Goal: Task Accomplishment & Management: Manage account settings

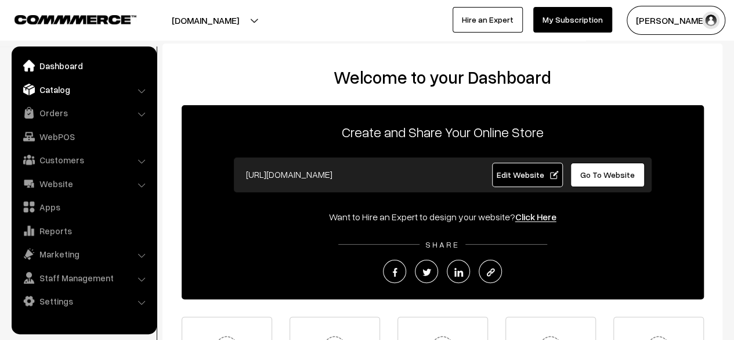
click at [60, 90] on link "Catalog" at bounding box center [84, 89] width 138 height 21
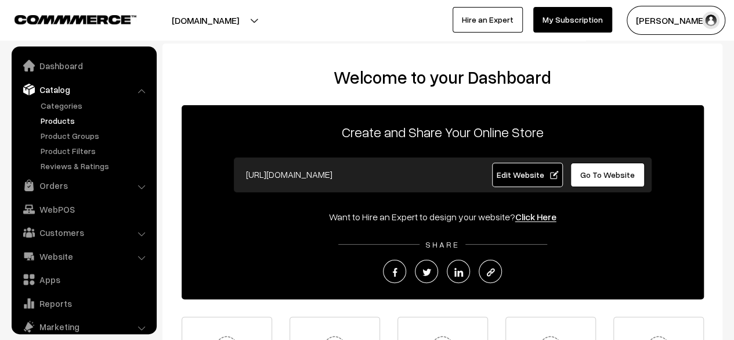
click at [60, 120] on link "Products" at bounding box center [95, 120] width 115 height 12
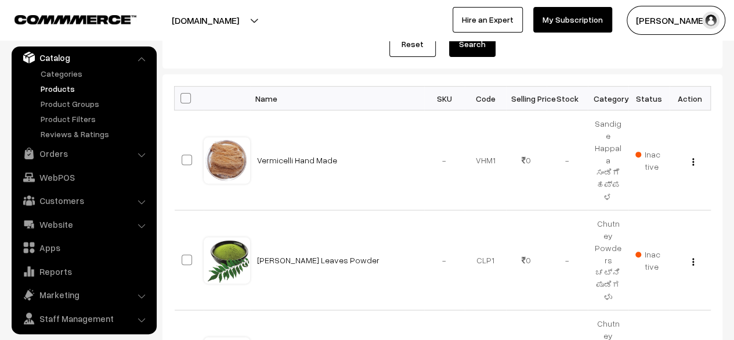
scroll to position [160, 0]
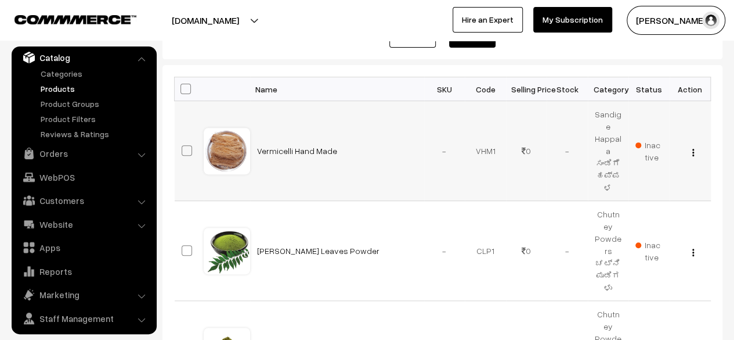
click at [693, 149] on img "button" at bounding box center [694, 153] width 2 height 8
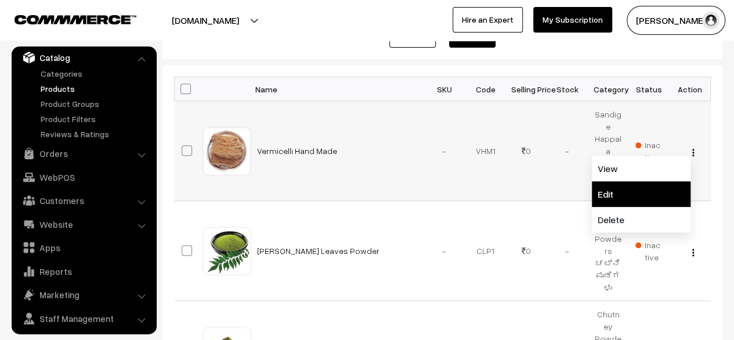
click at [647, 181] on link "Edit" at bounding box center [641, 194] width 99 height 26
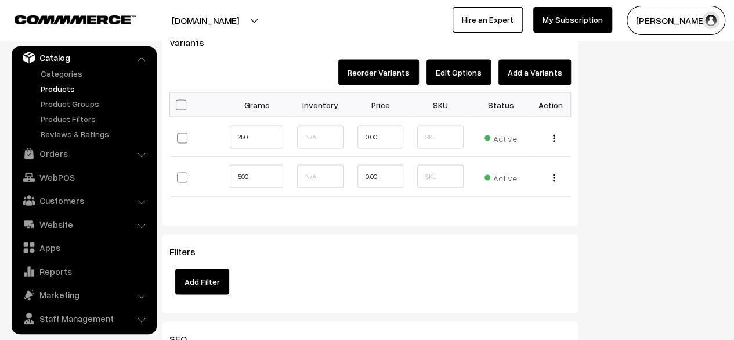
scroll to position [1070, 0]
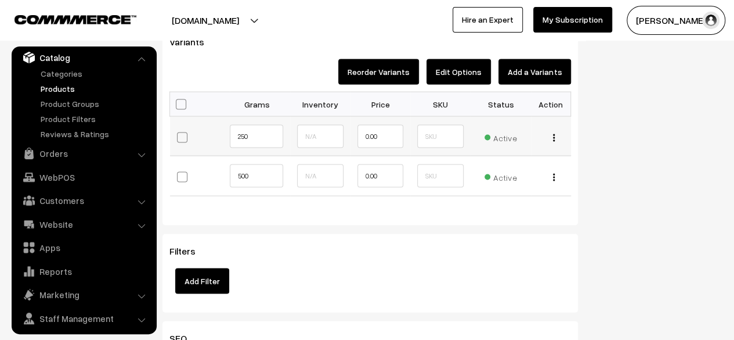
click at [556, 136] on div "Edit Change to Bulk Price Delete" at bounding box center [551, 135] width 26 height 12
click at [554, 136] on img "button" at bounding box center [554, 138] width 2 height 8
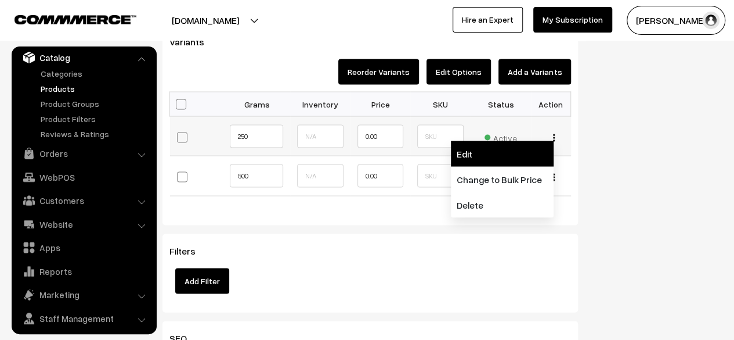
click at [514, 152] on link "Edit" at bounding box center [502, 153] width 103 height 26
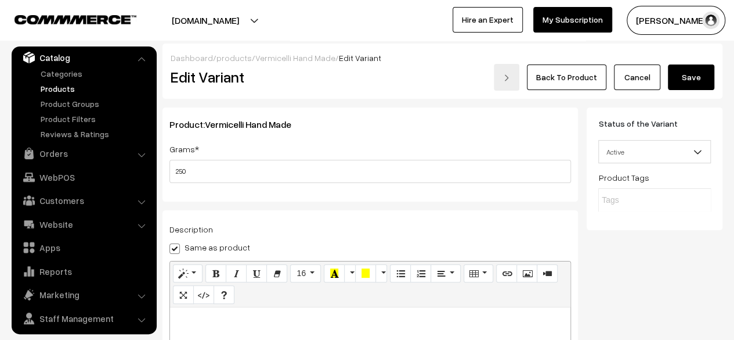
click at [572, 78] on link "Back To Product" at bounding box center [567, 77] width 80 height 26
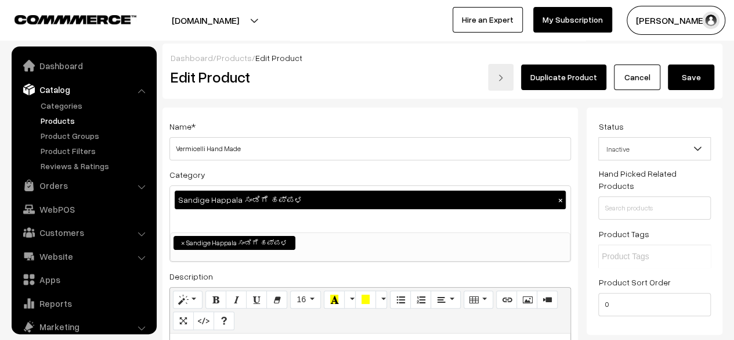
scroll to position [32, 0]
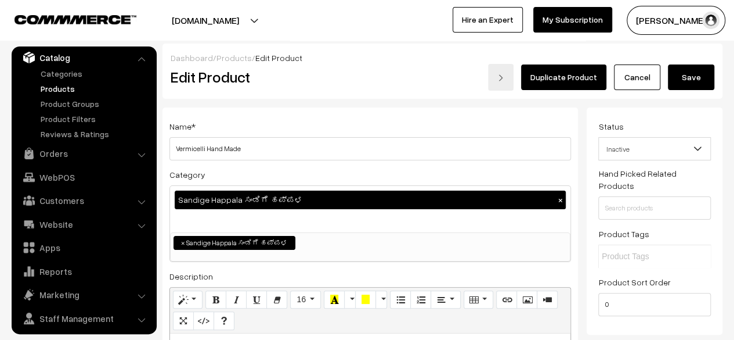
click at [646, 77] on link "Cancel" at bounding box center [637, 77] width 46 height 26
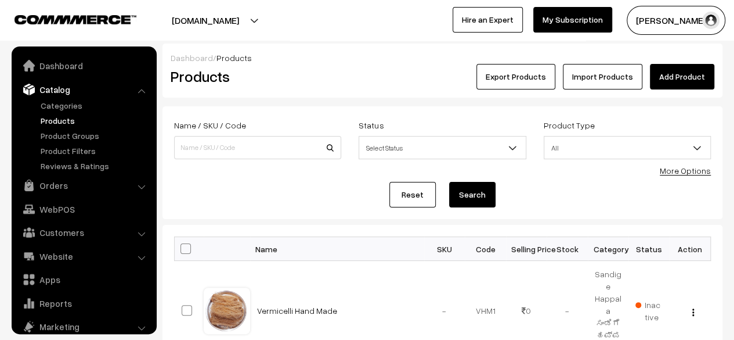
scroll to position [32, 0]
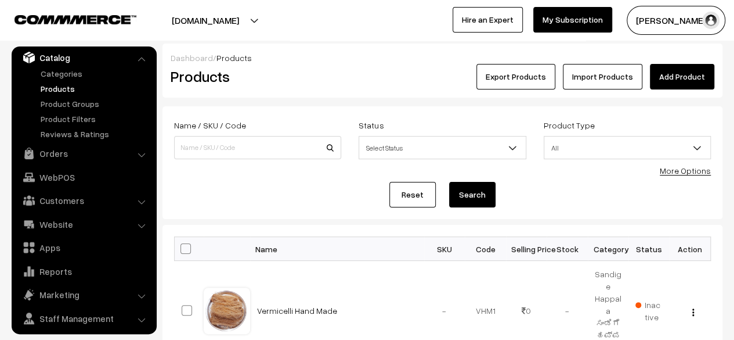
click at [682, 75] on link "Add Product" at bounding box center [682, 77] width 64 height 26
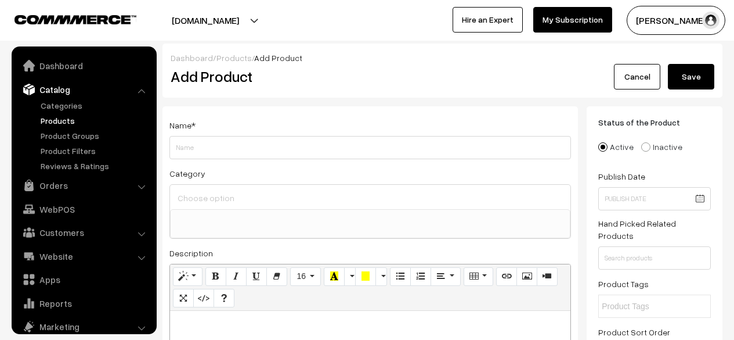
select select
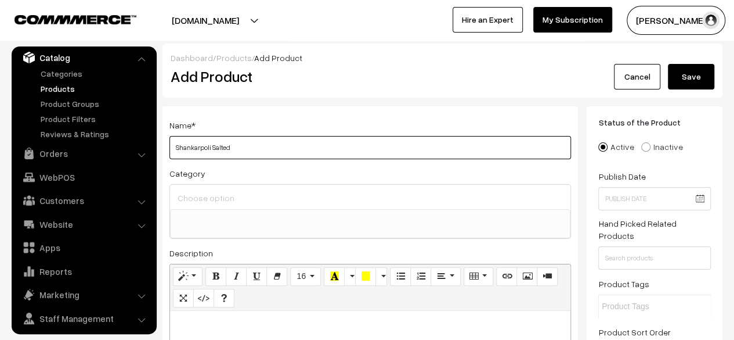
type input "Shankarpoli Salted"
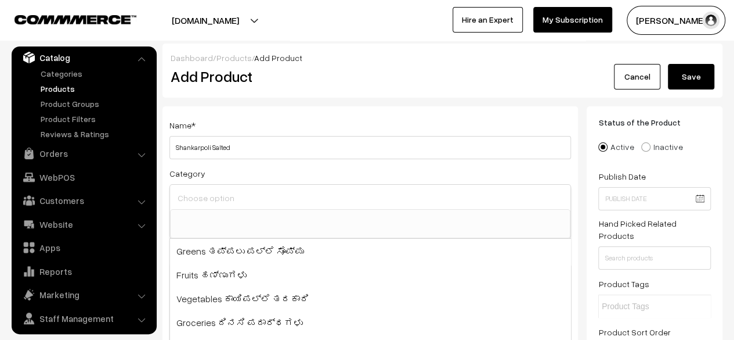
click at [298, 193] on input at bounding box center [370, 197] width 391 height 17
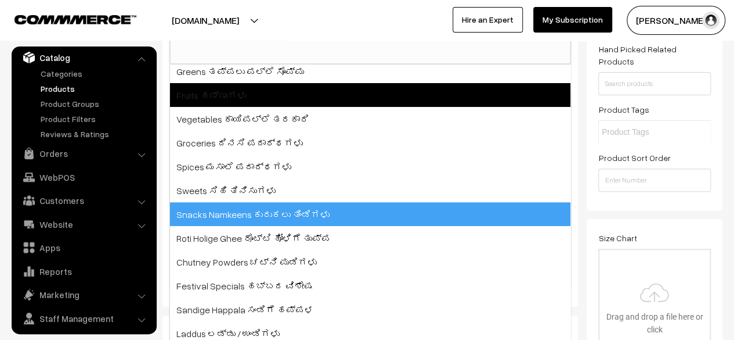
scroll to position [200, 0]
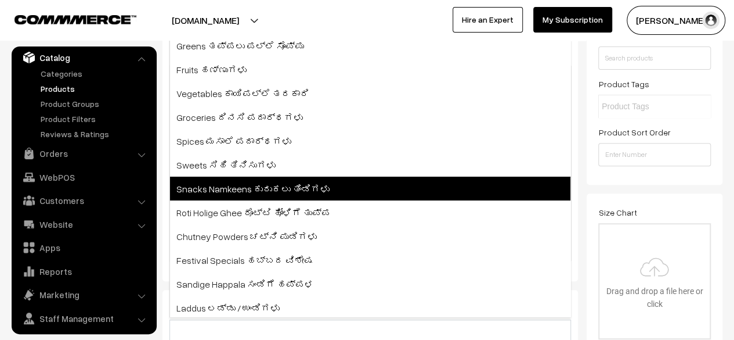
click at [246, 192] on span "Snacks Namkeens ಕುರುಕಲು ತಿಂಡಿಗಳು" at bounding box center [370, 188] width 401 height 24
select select "13"
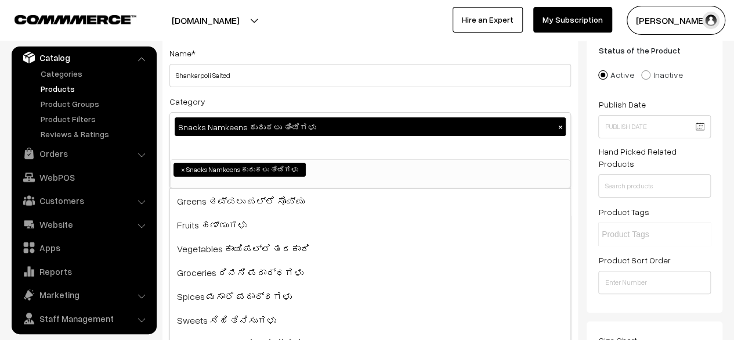
scroll to position [0, 0]
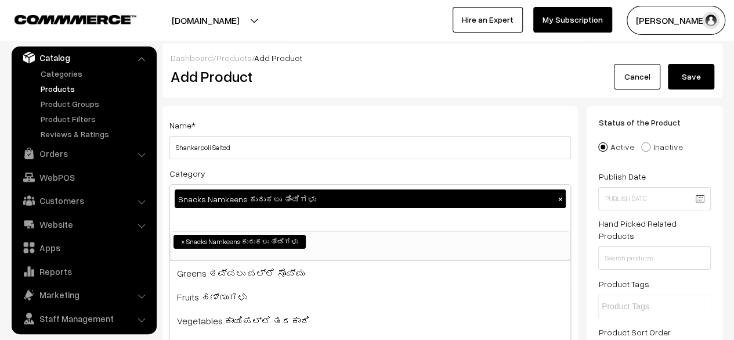
click at [641, 147] on span at bounding box center [645, 146] width 9 height 9
click at [641, 142] on input "Inactive" at bounding box center [640, 139] width 8 height 8
radio input "true"
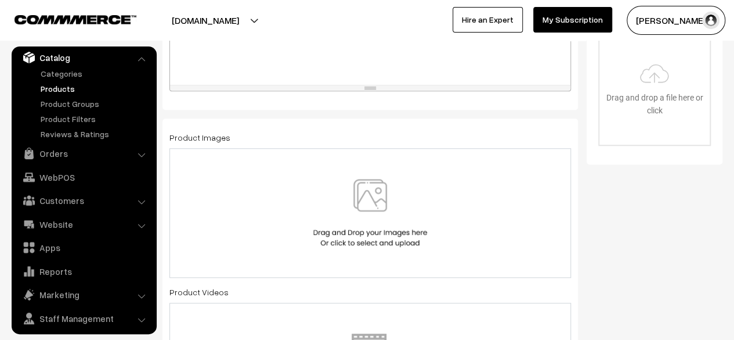
scroll to position [439, 0]
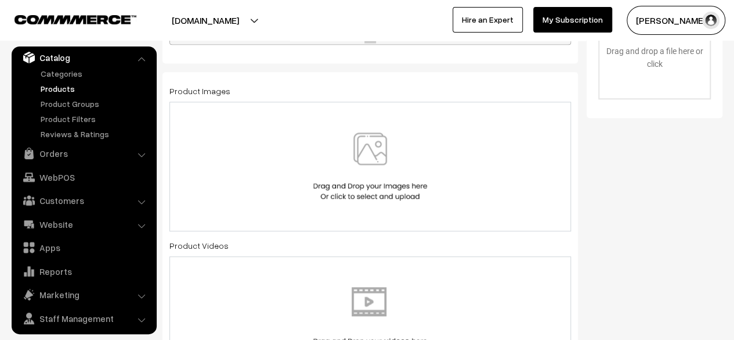
click at [374, 157] on img at bounding box center [371, 166] width 120 height 68
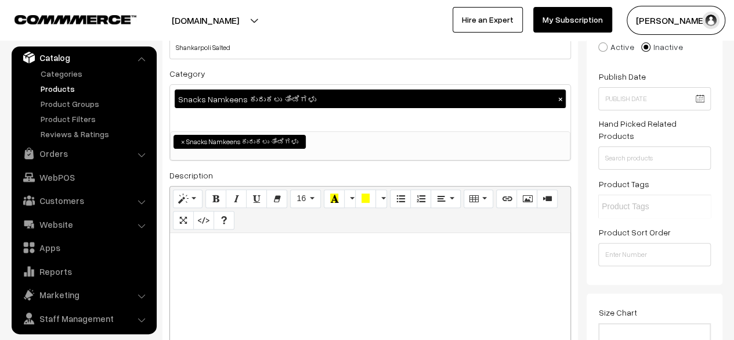
scroll to position [0, 0]
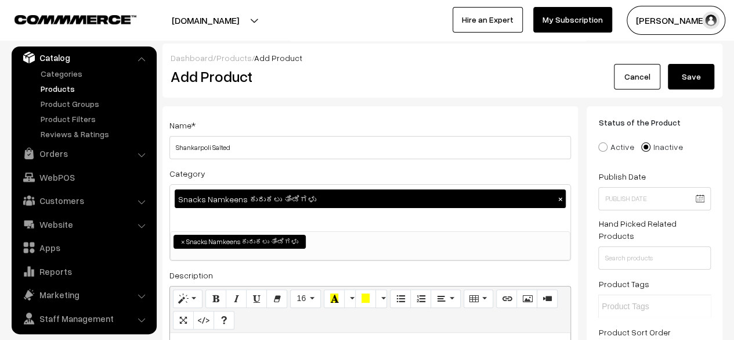
click at [605, 146] on span at bounding box center [602, 146] width 9 height 9
click at [600, 142] on input "Active" at bounding box center [597, 139] width 8 height 8
radio input "true"
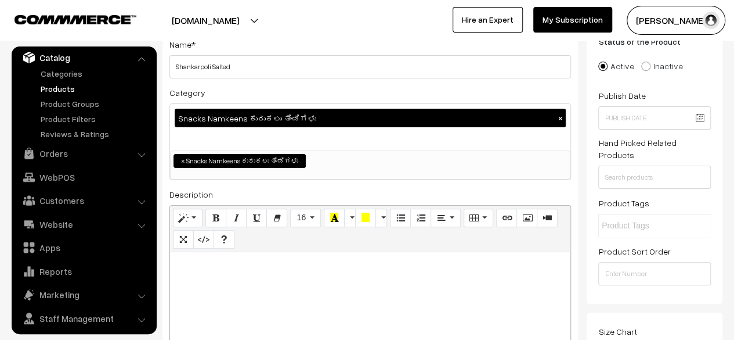
scroll to position [80, 0]
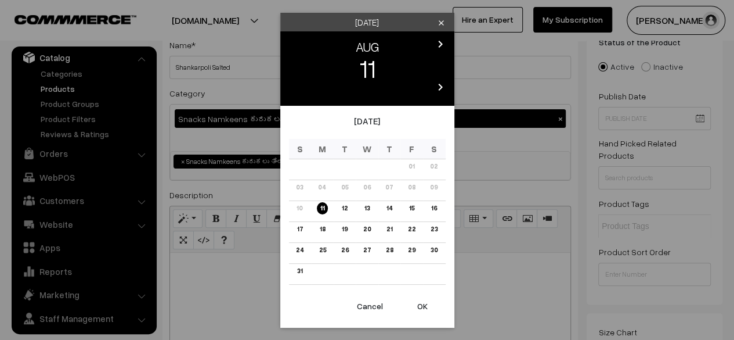
click at [301, 271] on link "31" at bounding box center [300, 271] width 12 height 12
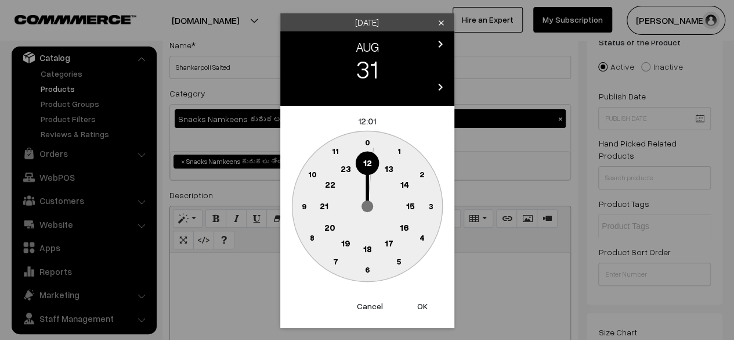
click at [424, 302] on button "OK" at bounding box center [422, 306] width 46 height 26
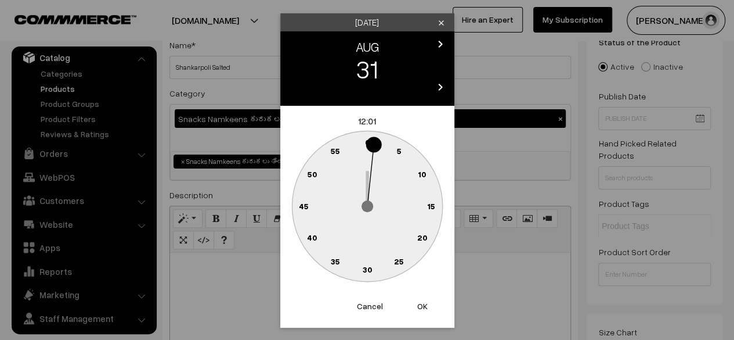
click at [440, 21] on icon "clear" at bounding box center [441, 23] width 9 height 9
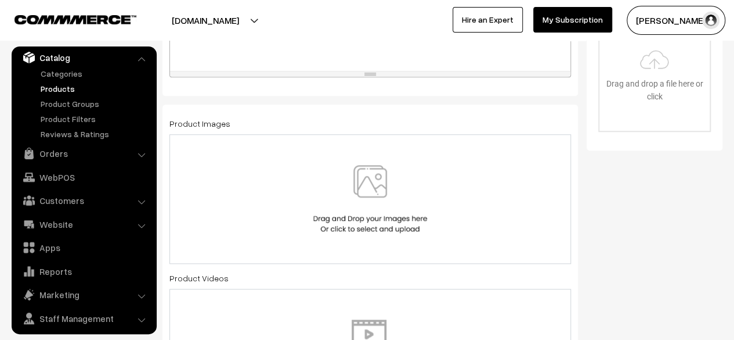
scroll to position [465, 0]
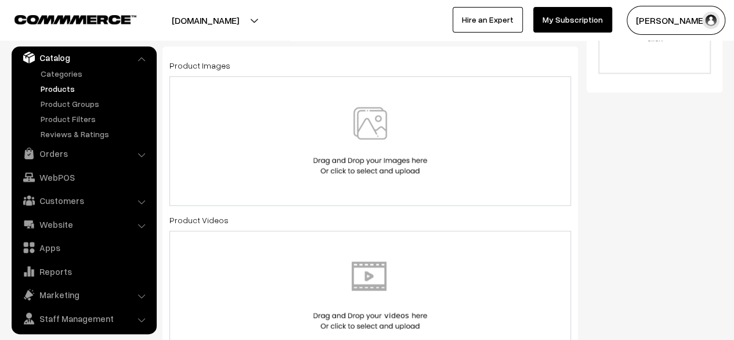
click at [363, 133] on img at bounding box center [371, 141] width 120 height 68
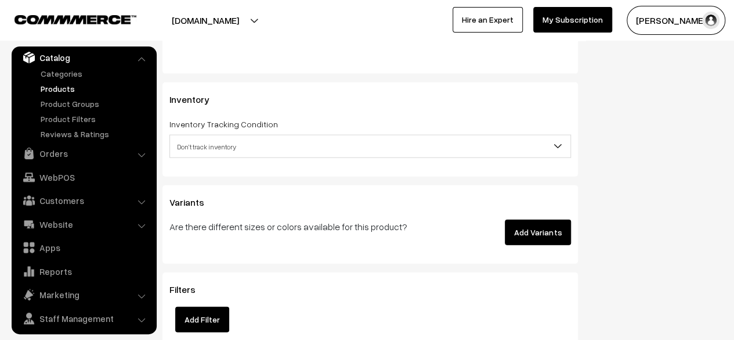
scroll to position [1266, 0]
click at [549, 219] on button "Add Variants" at bounding box center [538, 232] width 66 height 26
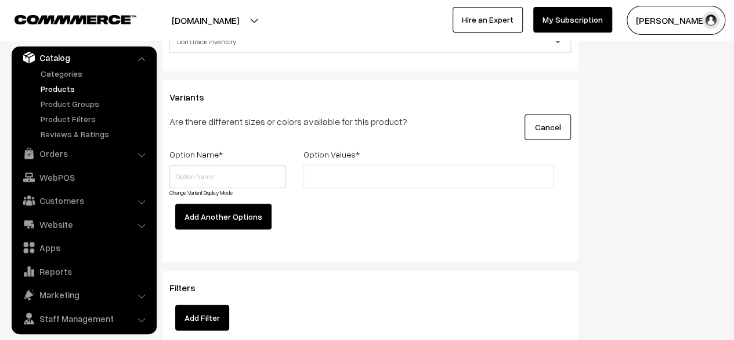
scroll to position [1378, 0]
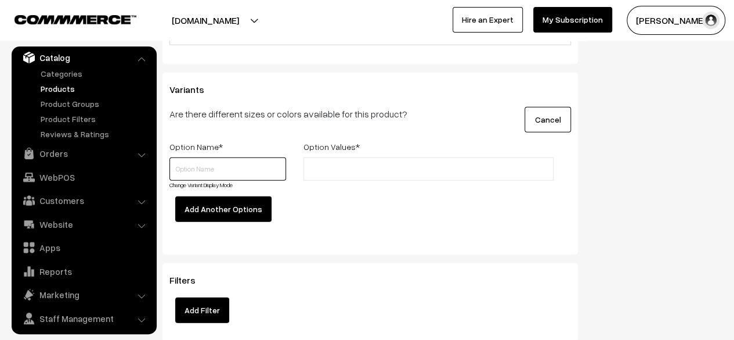
click at [251, 157] on input "text" at bounding box center [228, 168] width 117 height 23
type input "2"
type input "Grams"
click at [328, 163] on input "text" at bounding box center [358, 169] width 102 height 12
type input "250"
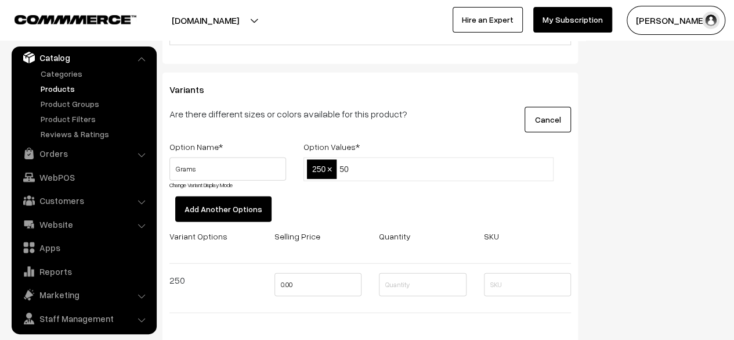
type input "500"
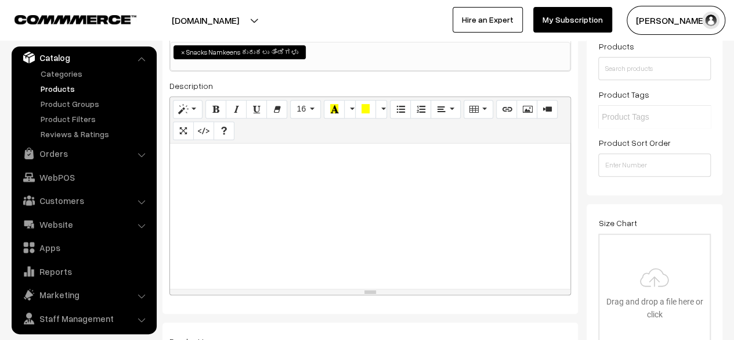
scroll to position [0, 0]
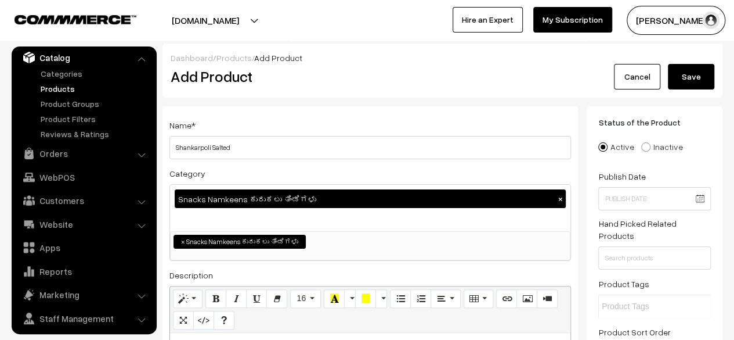
click at [698, 77] on button "Save" at bounding box center [691, 77] width 46 height 26
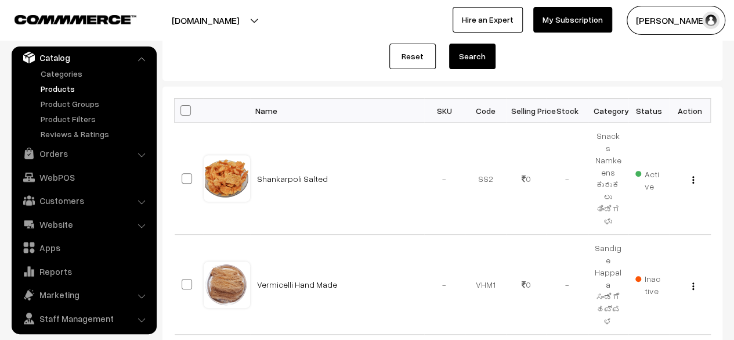
scroll to position [139, 0]
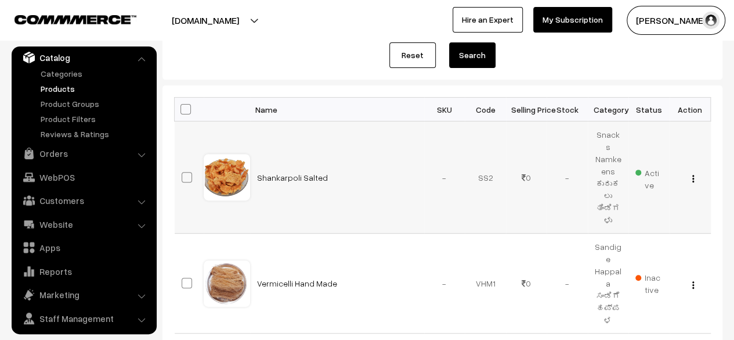
click at [693, 175] on img "button" at bounding box center [694, 179] width 2 height 8
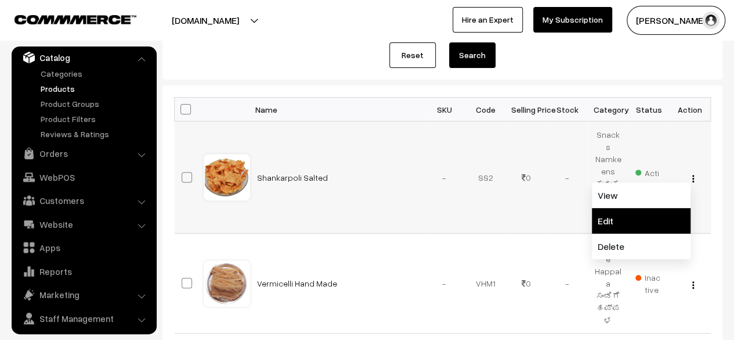
click at [623, 210] on link "Edit" at bounding box center [641, 221] width 99 height 26
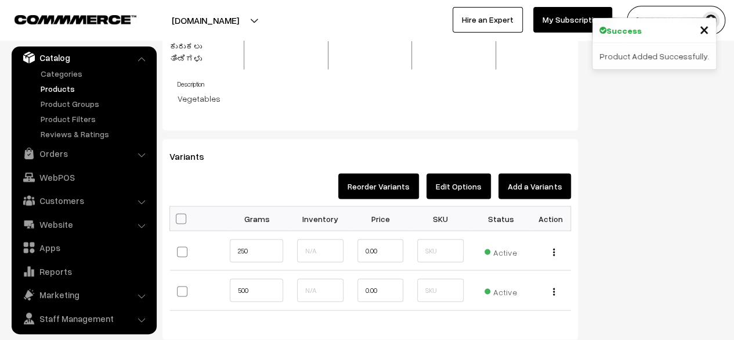
scroll to position [980, 0]
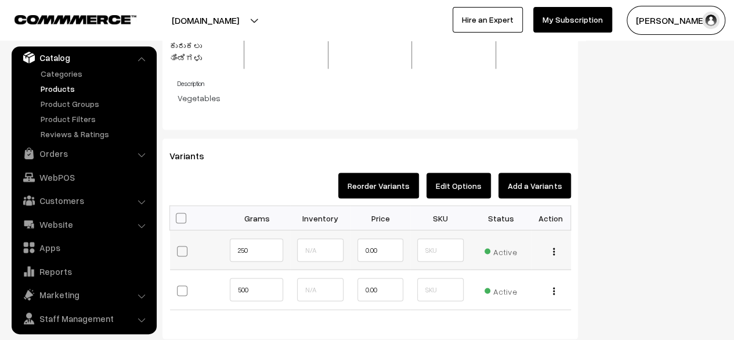
click at [555, 246] on button "button" at bounding box center [554, 250] width 3 height 9
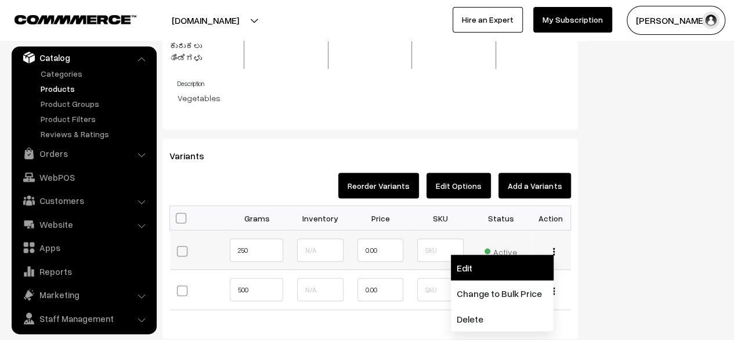
click at [497, 254] on link "Edit" at bounding box center [502, 267] width 103 height 26
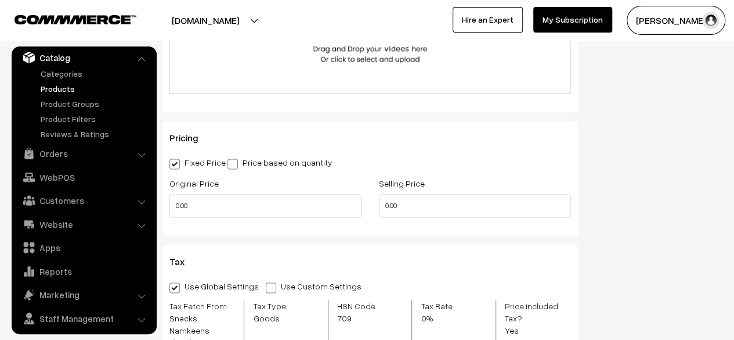
scroll to position [706, 0]
click at [384, 205] on input "0.00" at bounding box center [475, 204] width 192 height 23
type input "100.00"
click at [172, 206] on input "0.00" at bounding box center [266, 204] width 192 height 23
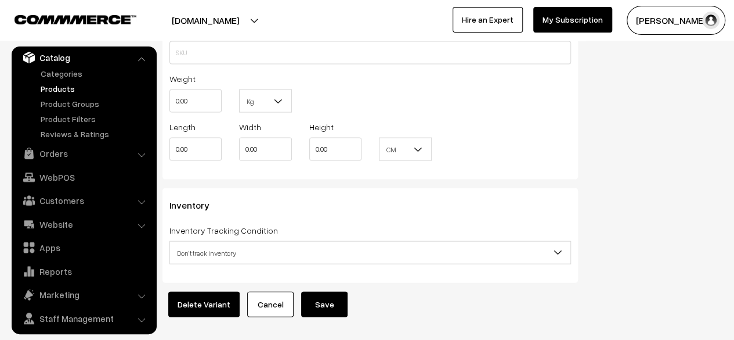
scroll to position [1159, 0]
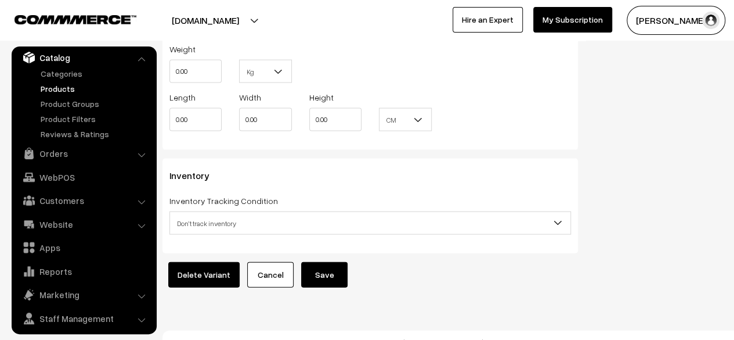
type input "120.00"
click at [316, 262] on button "Save" at bounding box center [324, 275] width 46 height 26
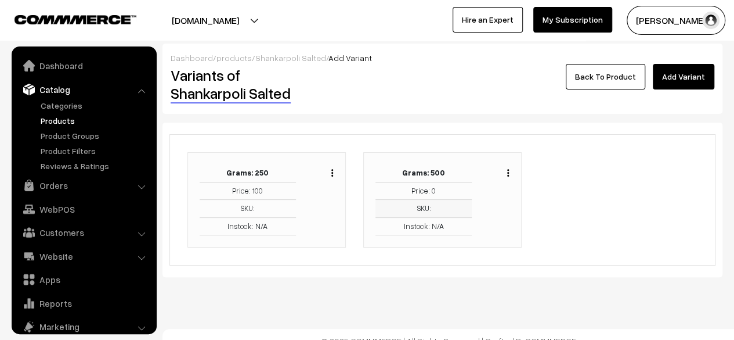
scroll to position [32, 0]
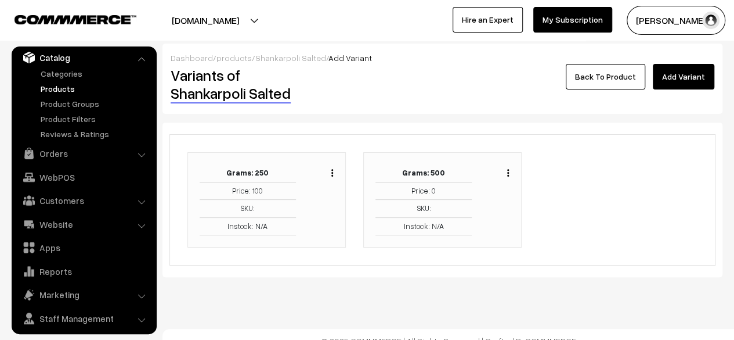
click at [508, 173] on img "button" at bounding box center [508, 173] width 2 height 8
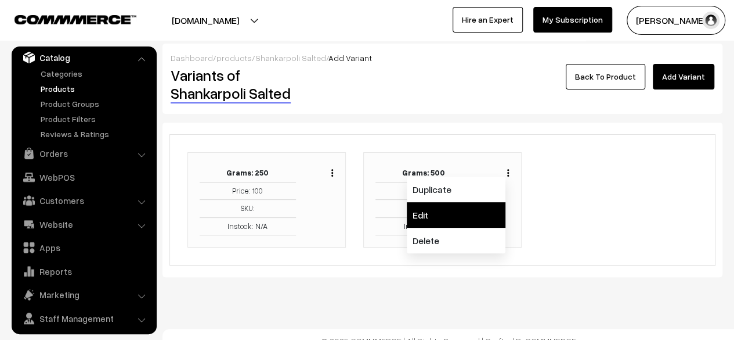
click at [459, 213] on link "Edit" at bounding box center [456, 215] width 99 height 26
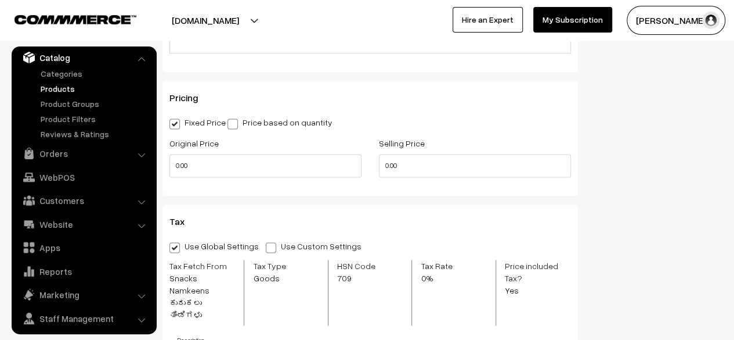
scroll to position [747, 0]
click at [387, 170] on input "0.00" at bounding box center [475, 164] width 192 height 23
type input "180.00"
click at [170, 165] on input "0.00" at bounding box center [266, 164] width 192 height 23
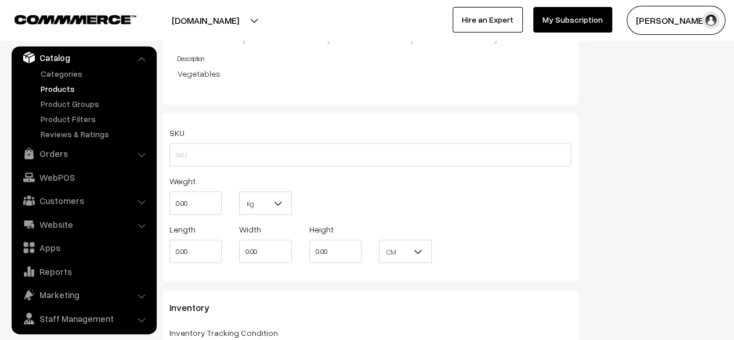
scroll to position [1159, 0]
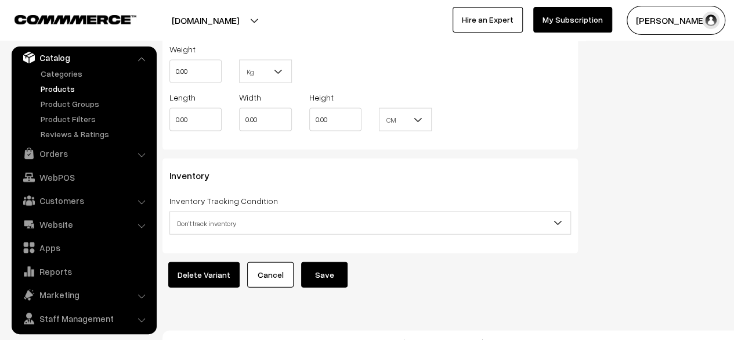
type input "240.00"
click at [318, 262] on button "Save" at bounding box center [324, 275] width 46 height 26
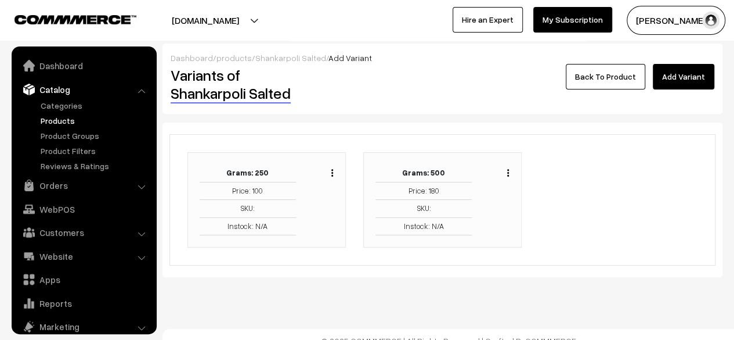
scroll to position [32, 0]
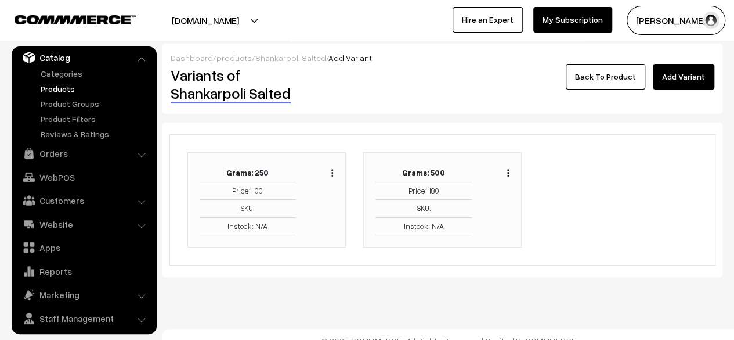
click at [627, 73] on link "Back To Product" at bounding box center [606, 77] width 80 height 26
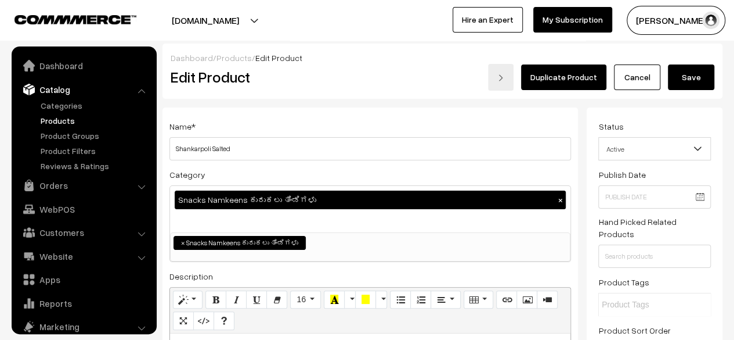
scroll to position [32, 0]
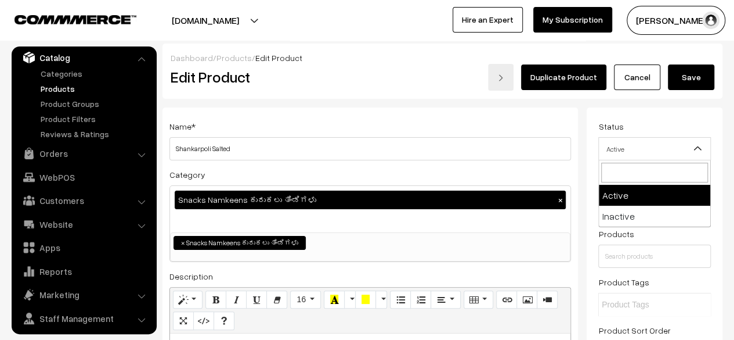
click at [686, 152] on span "Active" at bounding box center [654, 149] width 111 height 20
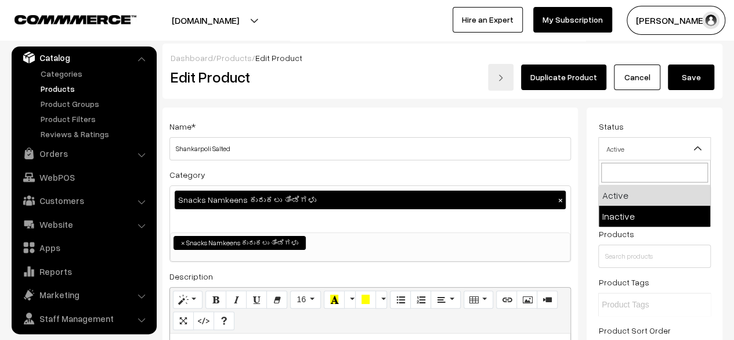
select select "2"
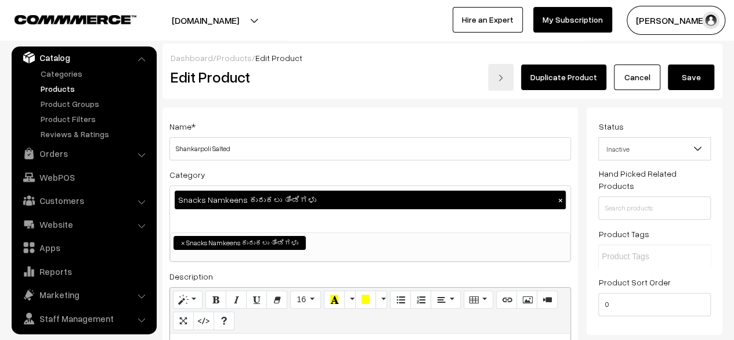
click at [690, 81] on button "Save" at bounding box center [691, 77] width 46 height 26
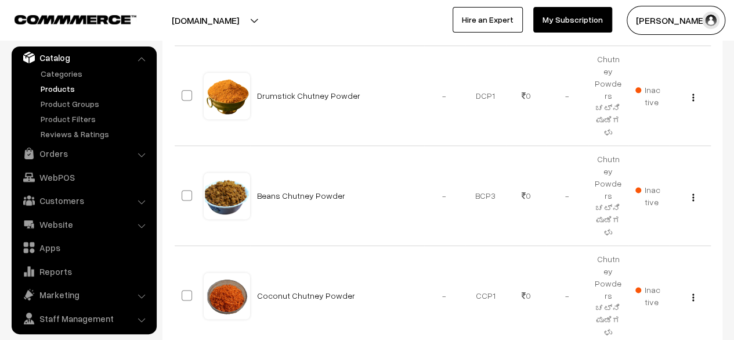
scroll to position [892, 0]
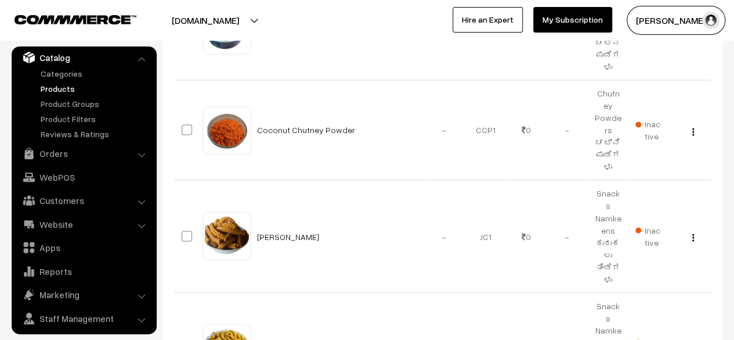
type input "4"
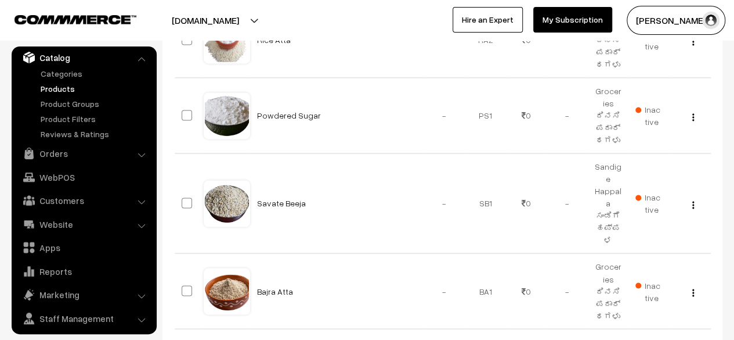
scroll to position [892, 0]
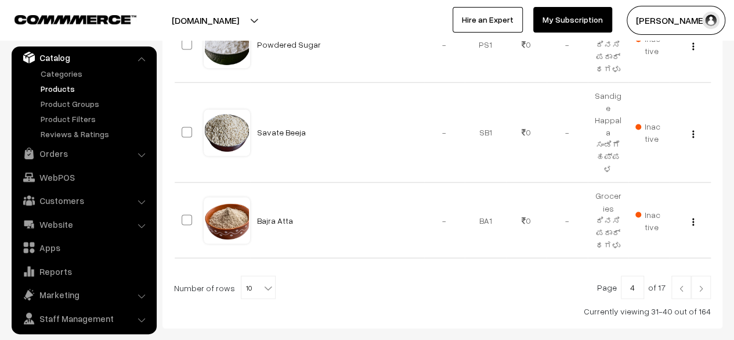
click at [702, 284] on img at bounding box center [701, 287] width 10 height 7
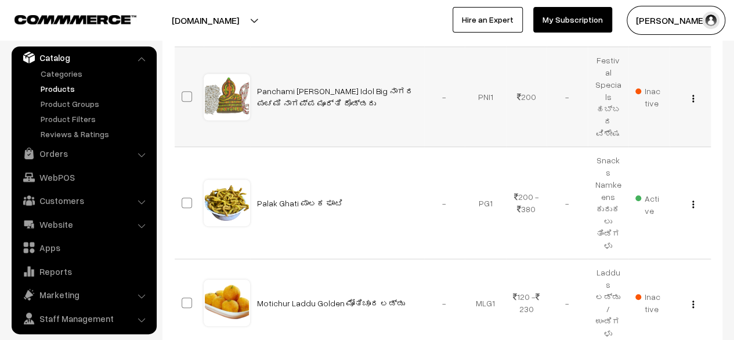
scroll to position [392, 0]
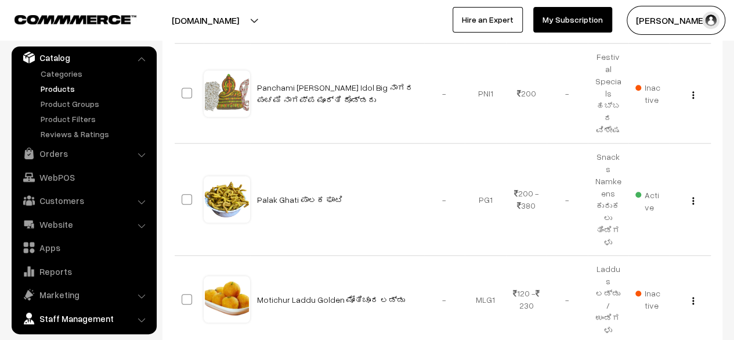
click at [100, 316] on link "Staff Management" at bounding box center [84, 318] width 138 height 21
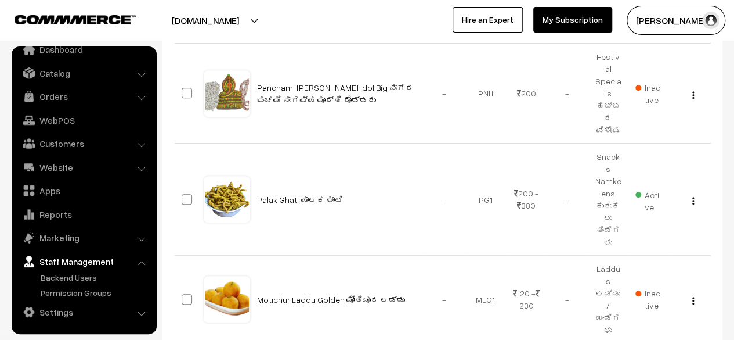
scroll to position [16, 0]
click at [68, 279] on link "Backend Users" at bounding box center [95, 278] width 115 height 12
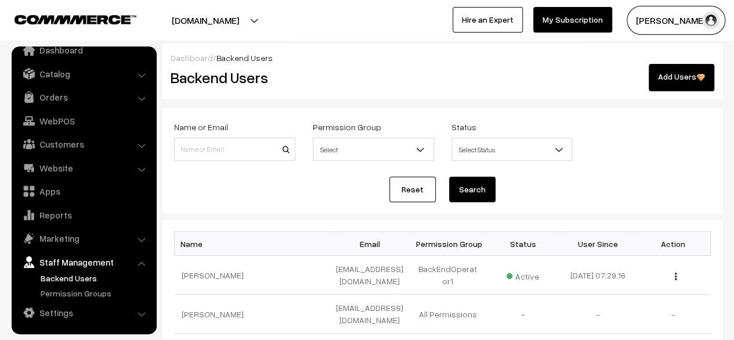
scroll to position [109, 0]
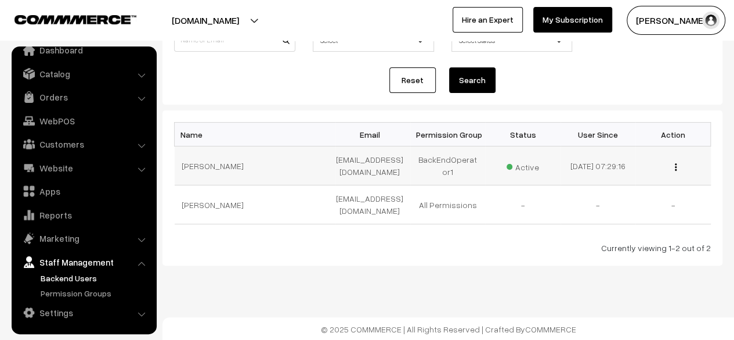
click at [676, 167] on img "button" at bounding box center [676, 167] width 2 height 8
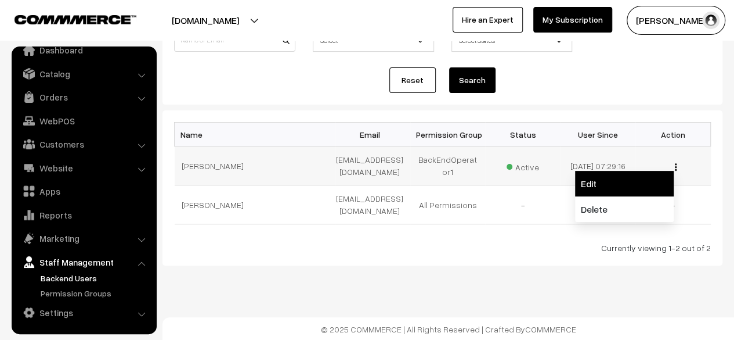
click at [631, 184] on link "Edit" at bounding box center [624, 184] width 99 height 26
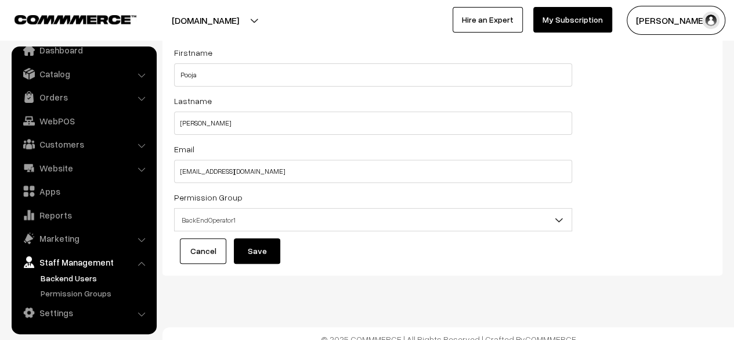
scroll to position [73, 0]
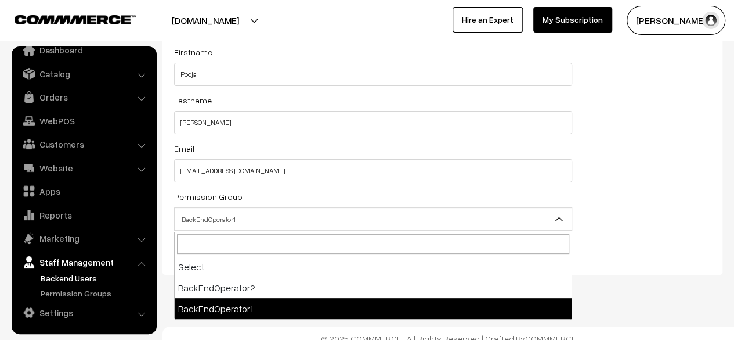
click at [428, 218] on span "BackEndOperator1" at bounding box center [373, 219] width 397 height 20
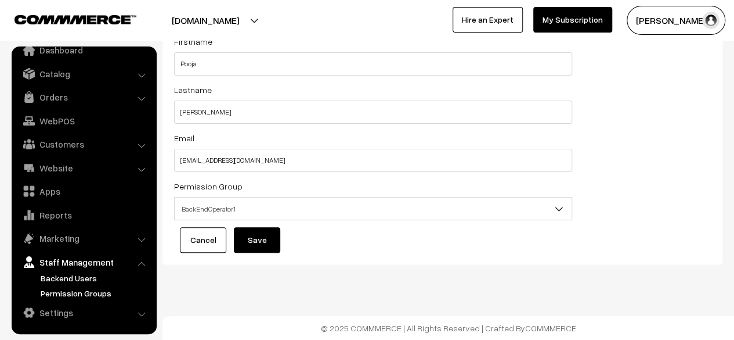
click at [85, 292] on link "Permission Groups" at bounding box center [95, 293] width 115 height 12
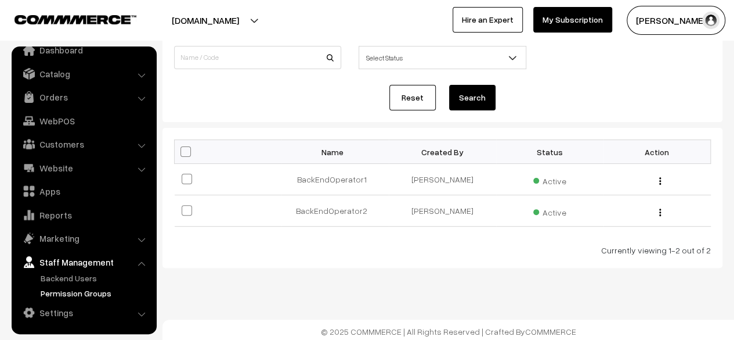
scroll to position [93, 0]
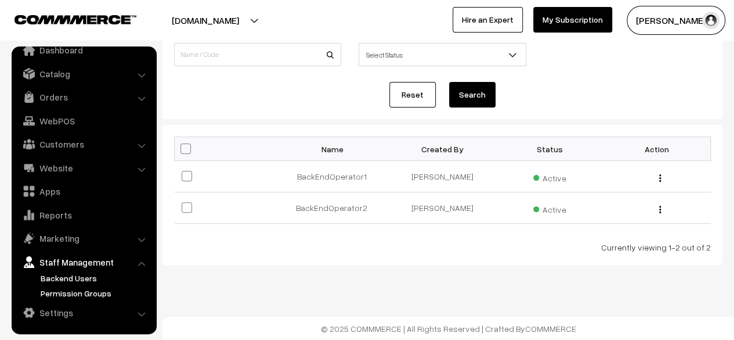
click at [72, 279] on link "Backend Users" at bounding box center [95, 278] width 115 height 12
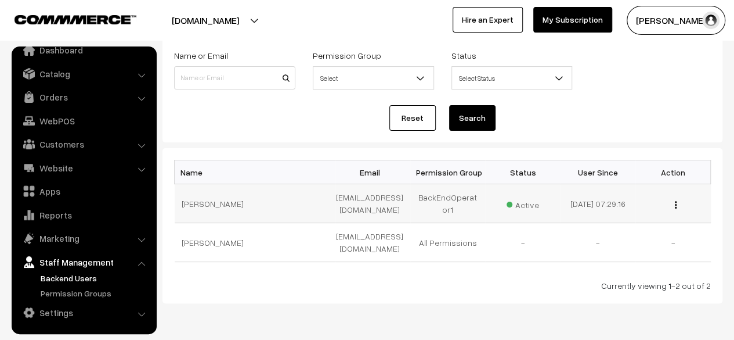
scroll to position [72, 0]
click at [81, 295] on link "Permission Groups" at bounding box center [95, 293] width 115 height 12
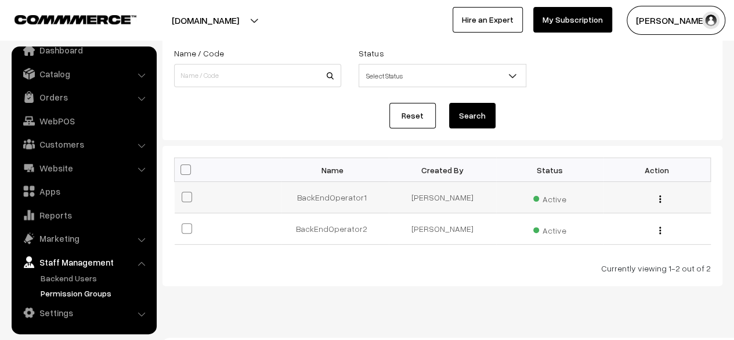
scroll to position [73, 0]
click at [661, 198] on img "button" at bounding box center [660, 198] width 2 height 8
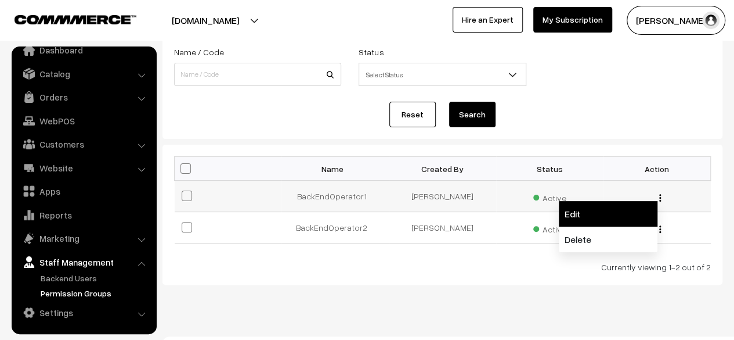
click at [622, 211] on link "Edit" at bounding box center [608, 214] width 99 height 26
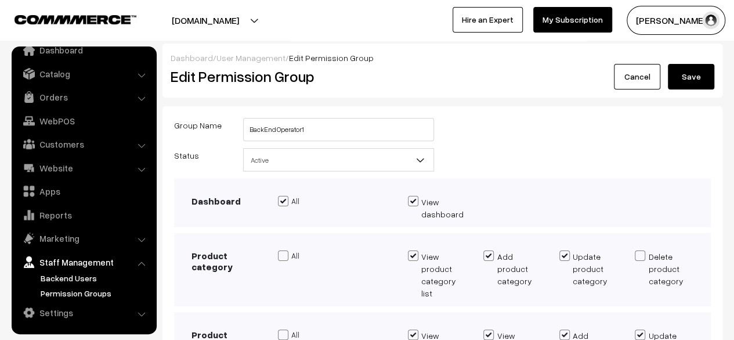
click at [76, 294] on link "Permission Groups" at bounding box center [95, 293] width 115 height 12
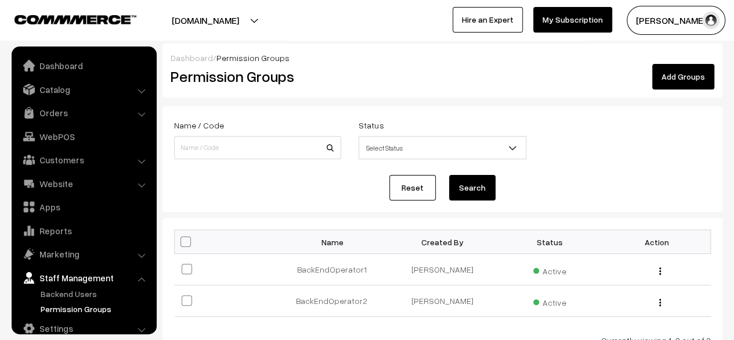
scroll to position [16, 0]
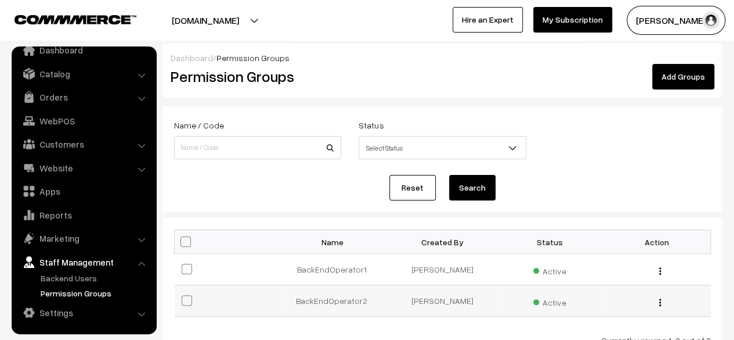
click at [659, 301] on img "button" at bounding box center [660, 302] width 2 height 8
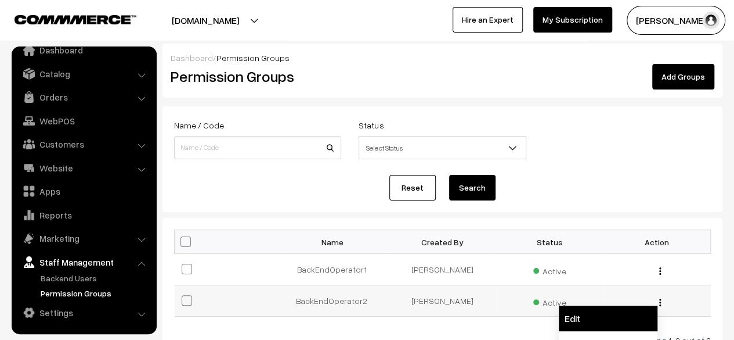
click at [616, 318] on link "Edit" at bounding box center [608, 318] width 99 height 26
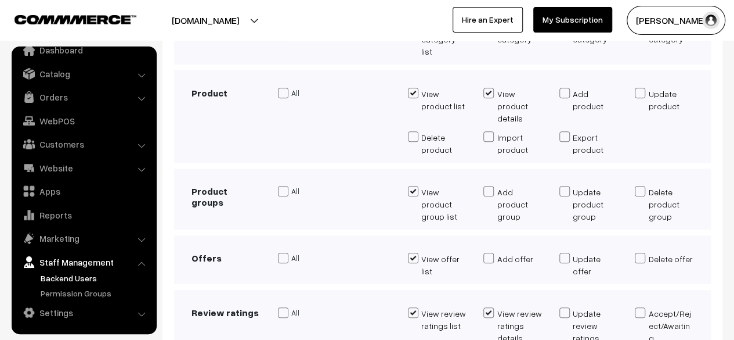
scroll to position [250, 0]
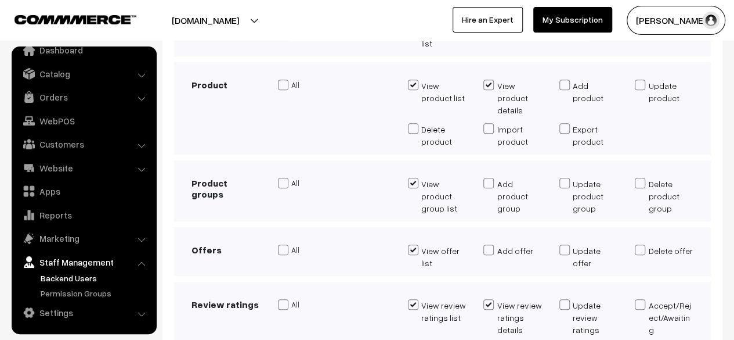
click at [75, 280] on link "Backend Users" at bounding box center [95, 278] width 115 height 12
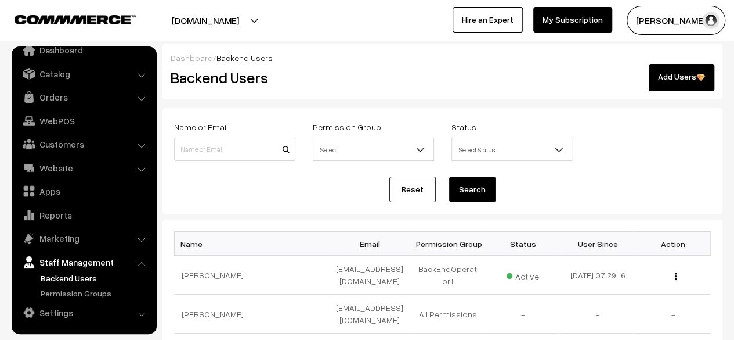
scroll to position [84, 0]
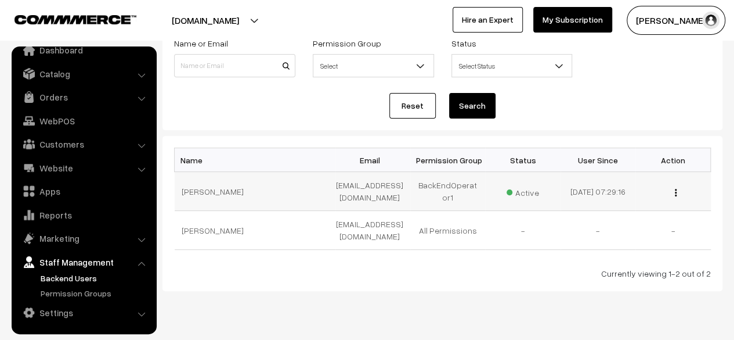
click at [676, 192] on img "button" at bounding box center [676, 193] width 2 height 8
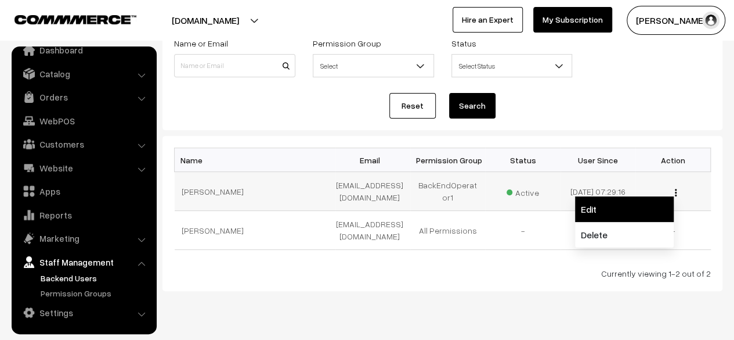
click at [611, 204] on link "Edit" at bounding box center [624, 209] width 99 height 26
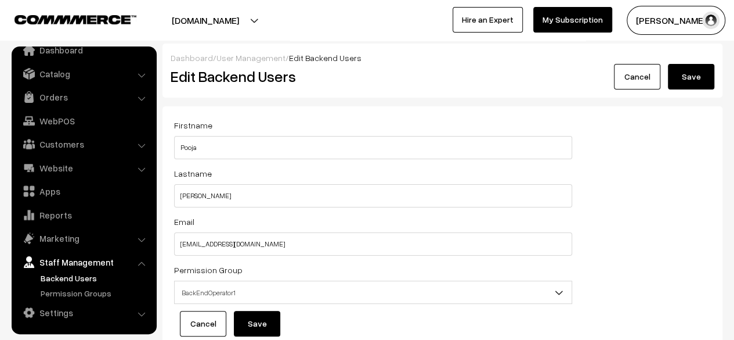
scroll to position [84, 0]
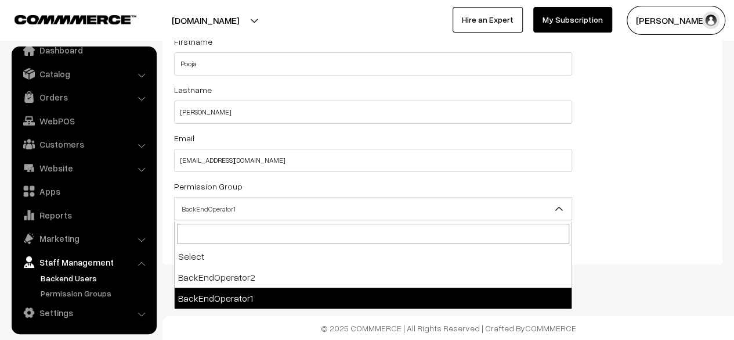
click at [556, 208] on b at bounding box center [559, 209] width 12 height 12
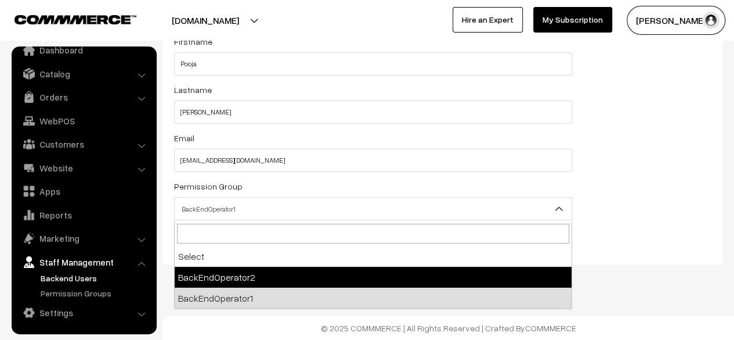
select select "2"
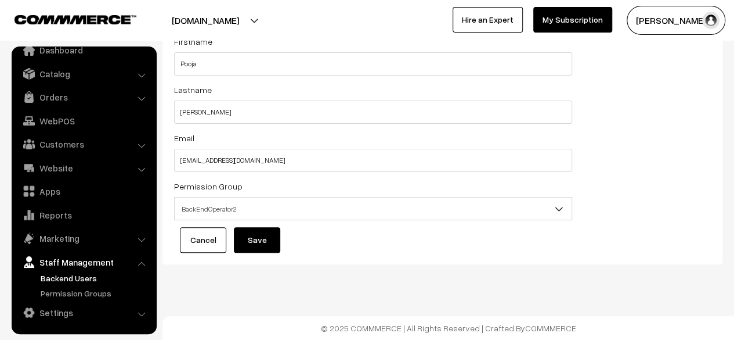
click at [255, 246] on button "Save" at bounding box center [257, 240] width 46 height 26
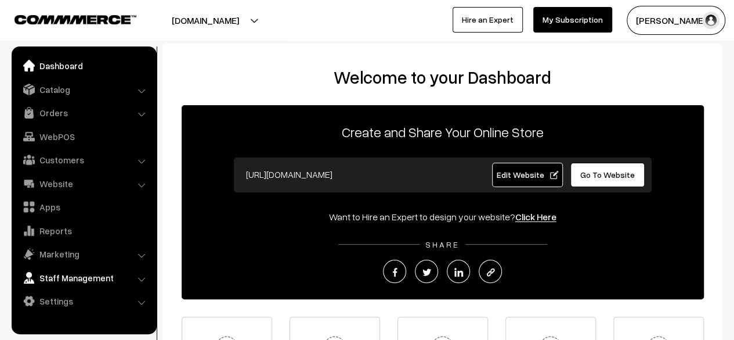
click at [100, 275] on link "Staff Management" at bounding box center [84, 277] width 138 height 21
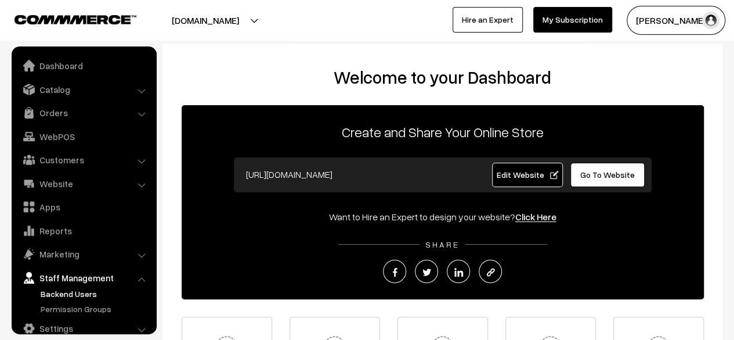
click at [85, 295] on link "Backend Users" at bounding box center [95, 293] width 115 height 12
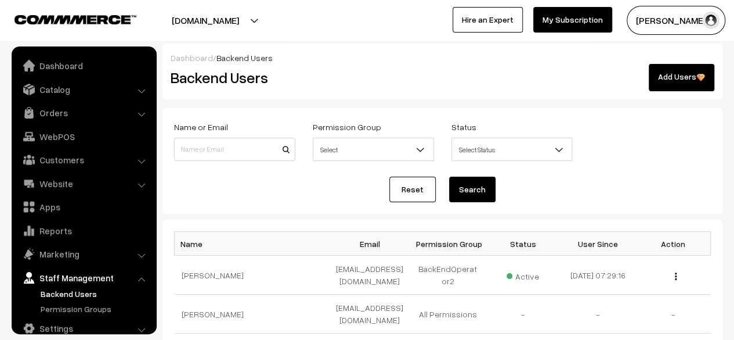
scroll to position [16, 0]
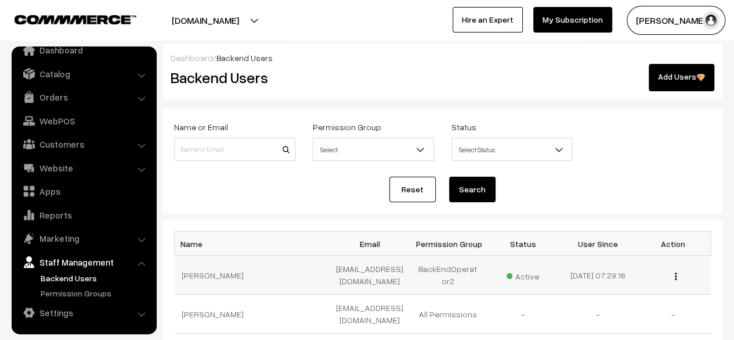
click at [676, 277] on img "button" at bounding box center [676, 276] width 2 height 8
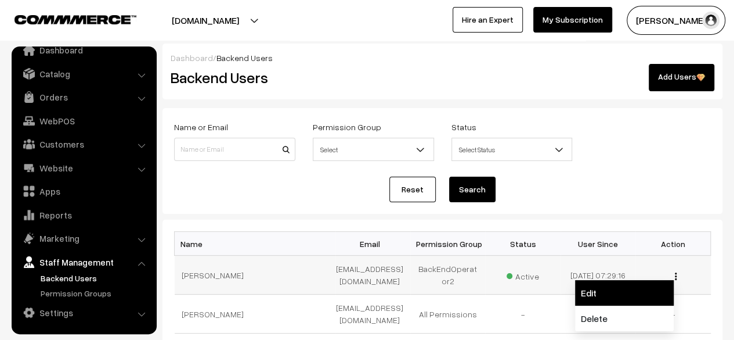
click at [615, 293] on link "Edit" at bounding box center [624, 293] width 99 height 26
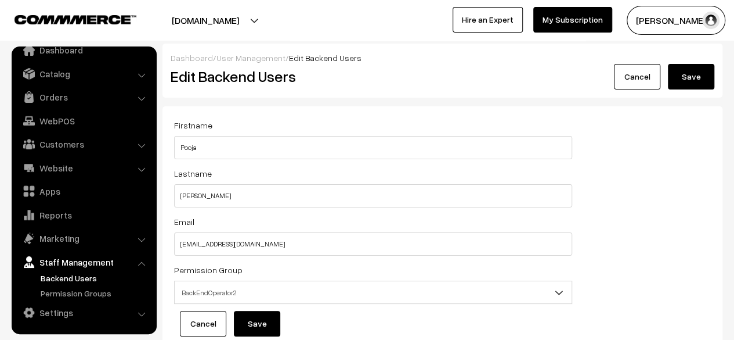
scroll to position [84, 0]
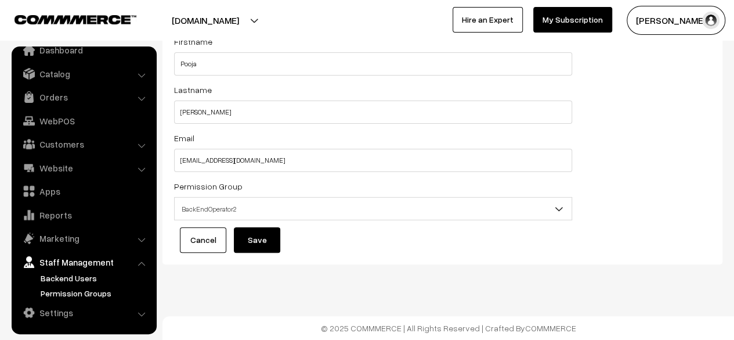
click at [80, 291] on link "Permission Groups" at bounding box center [95, 293] width 115 height 12
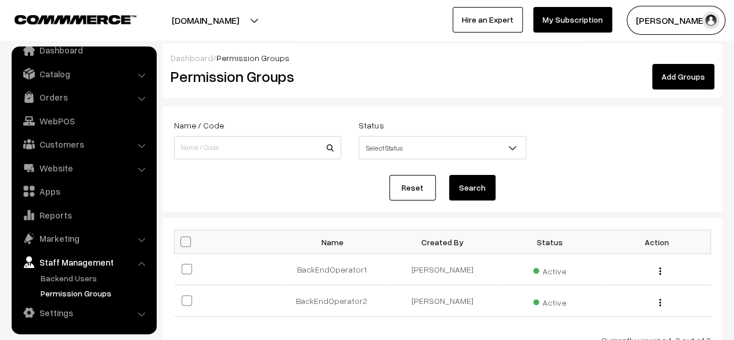
scroll to position [93, 0]
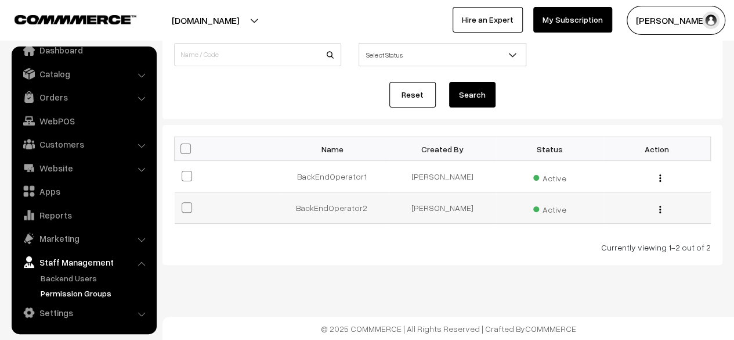
click at [661, 207] on img "button" at bounding box center [660, 209] width 2 height 8
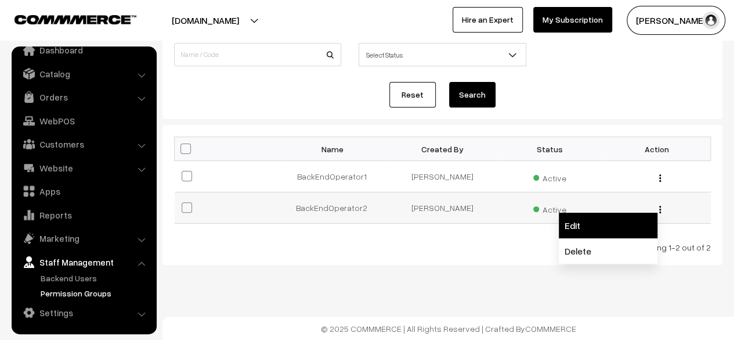
click at [633, 220] on link "Edit" at bounding box center [608, 225] width 99 height 26
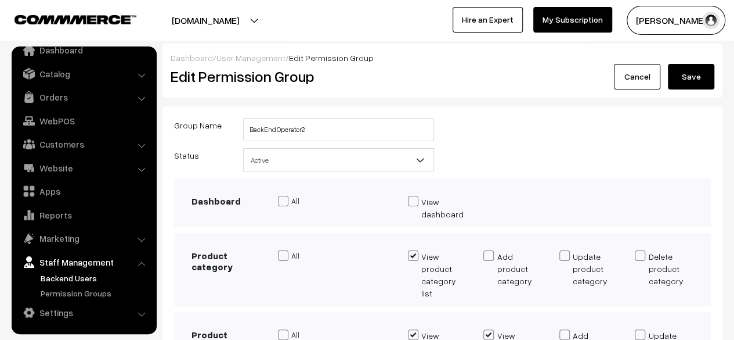
click at [692, 74] on button "Save" at bounding box center [691, 77] width 46 height 26
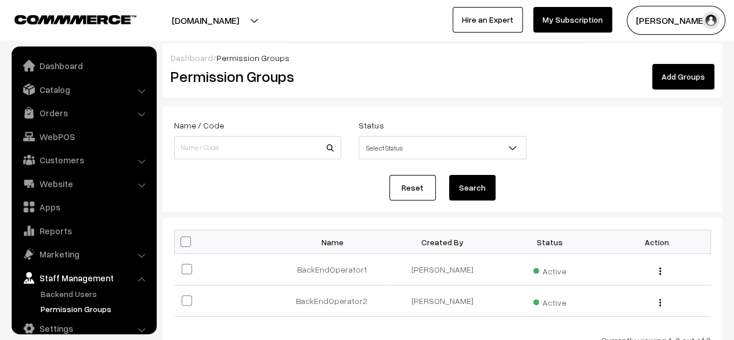
scroll to position [16, 0]
